Goal: Transaction & Acquisition: Purchase product/service

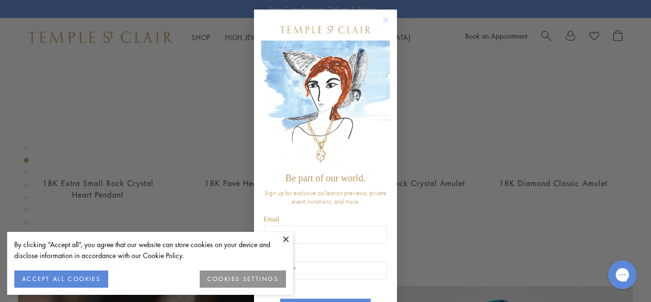
scroll to position [426, 0]
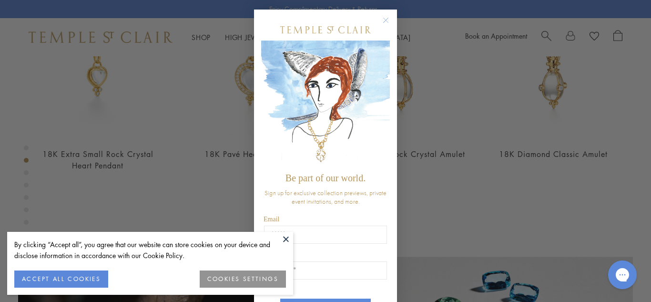
click at [386, 20] on icon "Close dialog" at bounding box center [386, 20] width 5 height 5
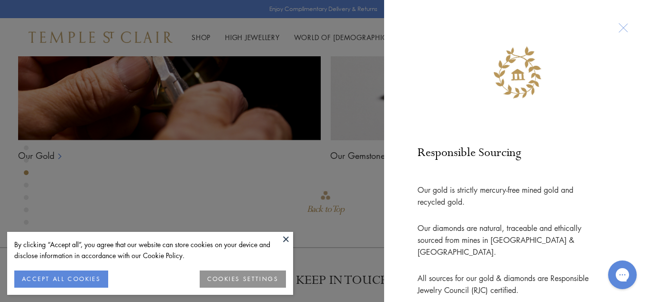
scroll to position [736, 0]
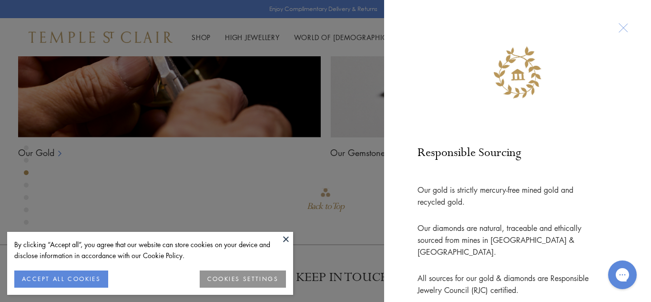
click at [643, 22] on div "Responsible Sourcing Our gold is strictly mercury-free mined gold and recycled …" at bounding box center [517, 151] width 267 height 302
click at [623, 24] on div at bounding box center [624, 28] width 18 height 18
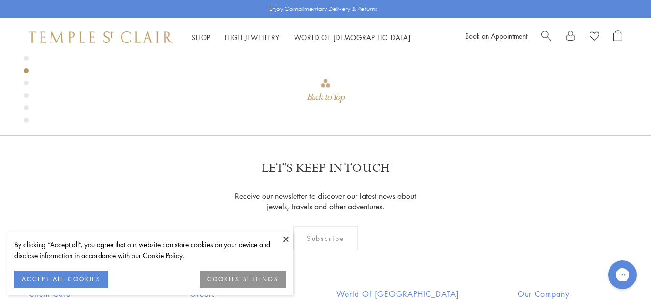
scroll to position [860, 0]
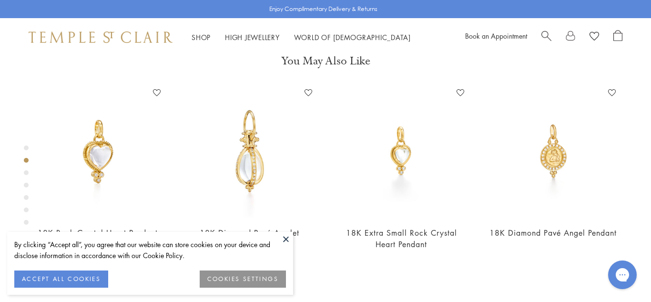
scroll to position [364, 0]
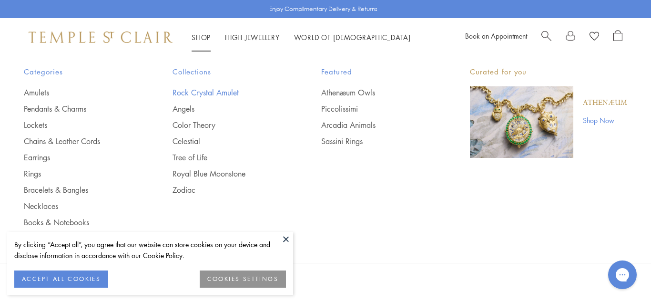
click at [188, 91] on link "Rock Crystal Amulet" at bounding box center [228, 92] width 111 height 10
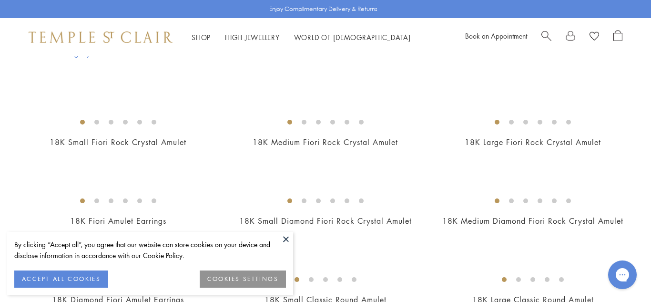
scroll to position [222, 0]
click at [291, 240] on button at bounding box center [286, 239] width 14 height 14
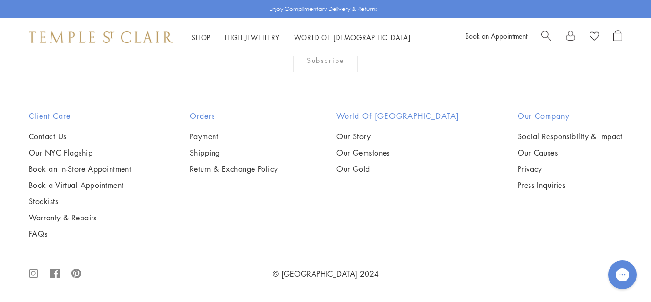
scroll to position [2629, 0]
click at [0, 0] on img at bounding box center [0, 0] width 0 height 0
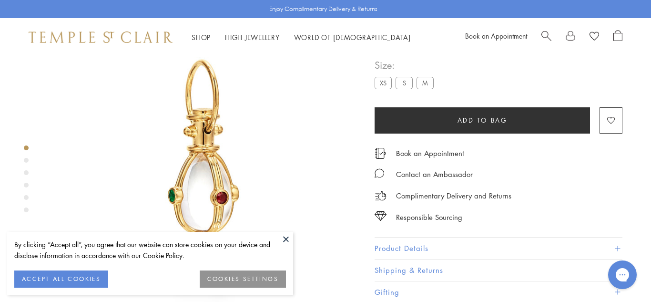
click at [383, 85] on label "XS" at bounding box center [383, 83] width 17 height 12
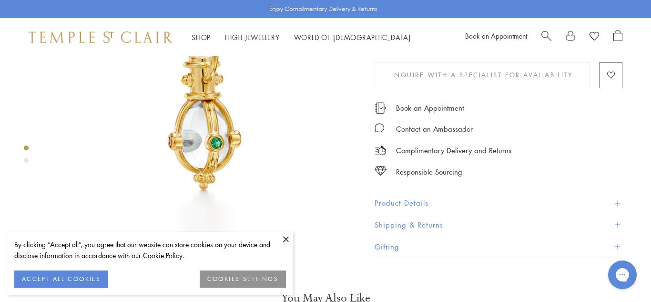
scroll to position [114, 0]
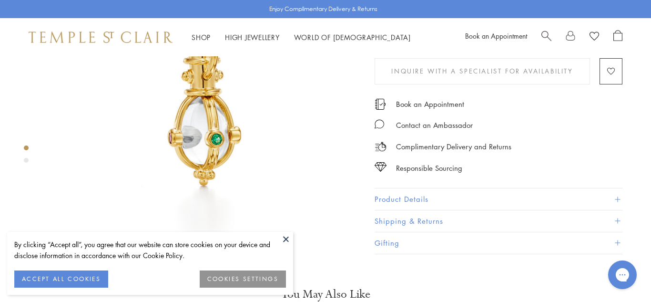
click at [286, 239] on button at bounding box center [286, 239] width 14 height 14
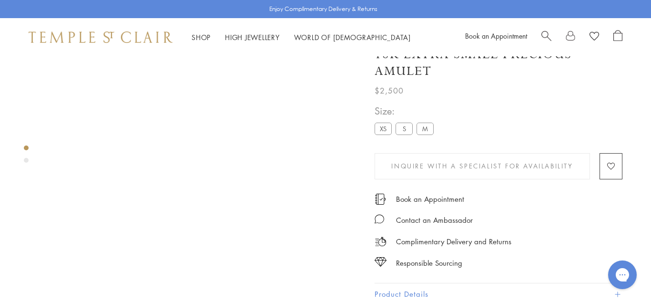
scroll to position [0, 0]
